Goal: Information Seeking & Learning: Learn about a topic

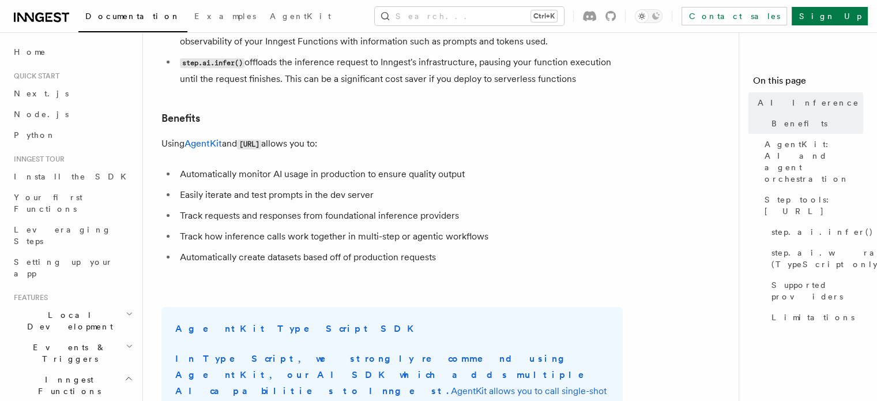
scroll to position [204, 0]
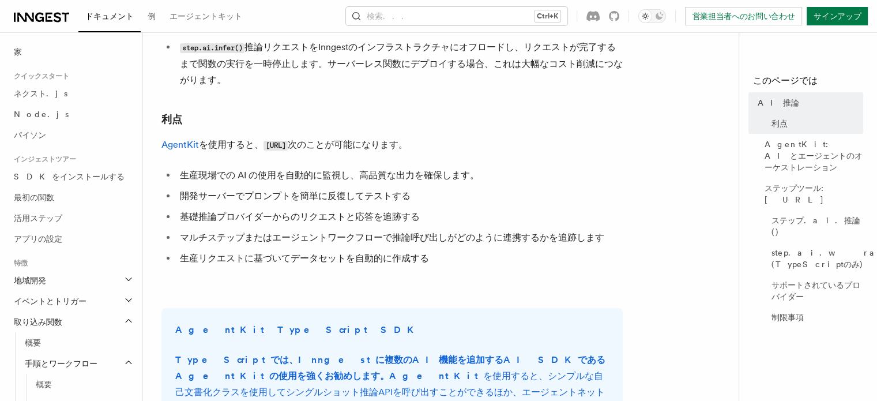
click at [486, 252] on li "生産リクエストに基づいてデータセットを自動的に作成する" at bounding box center [399, 258] width 446 height 16
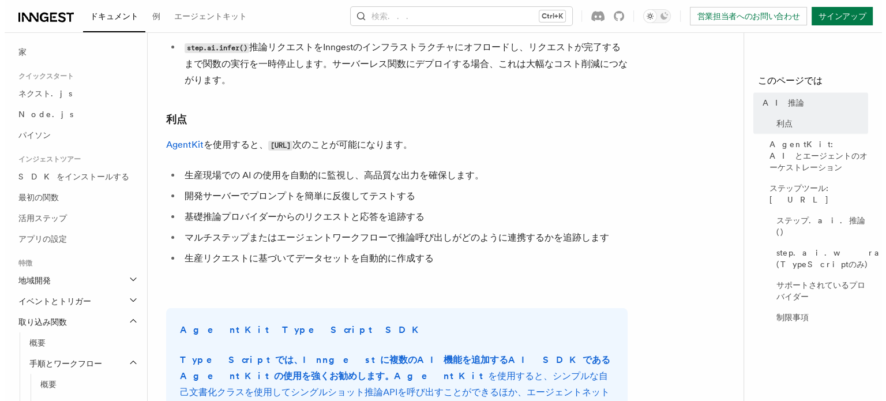
scroll to position [0, 0]
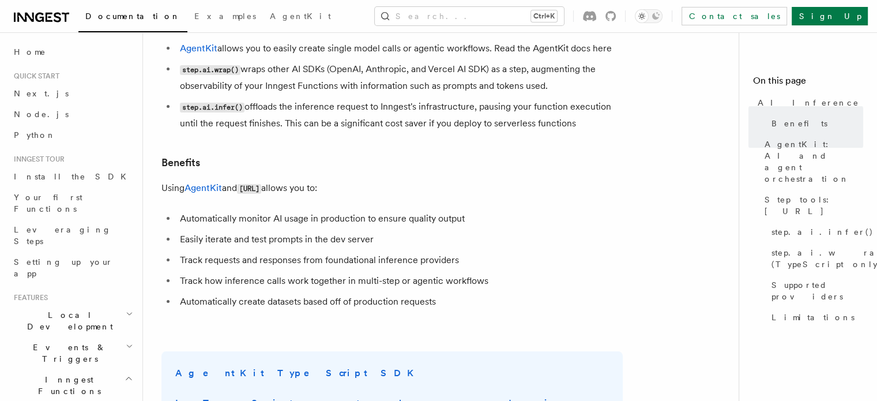
scroll to position [78, 0]
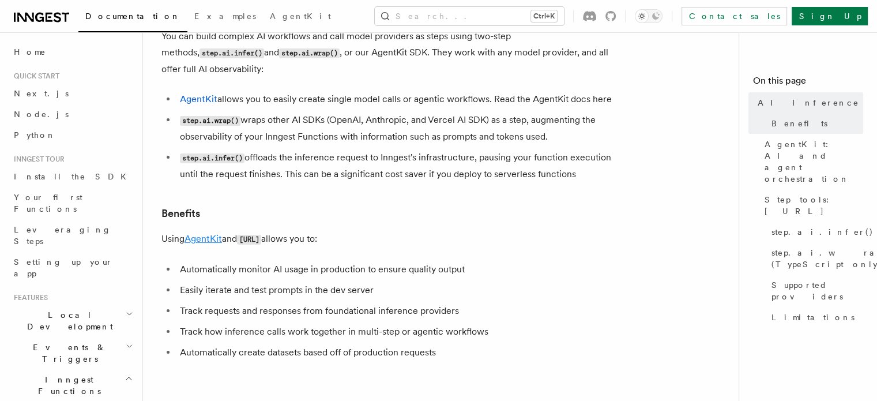
click at [197, 233] on link "AgentKit" at bounding box center [203, 238] width 37 height 11
